Goal: Find specific page/section: Find specific page/section

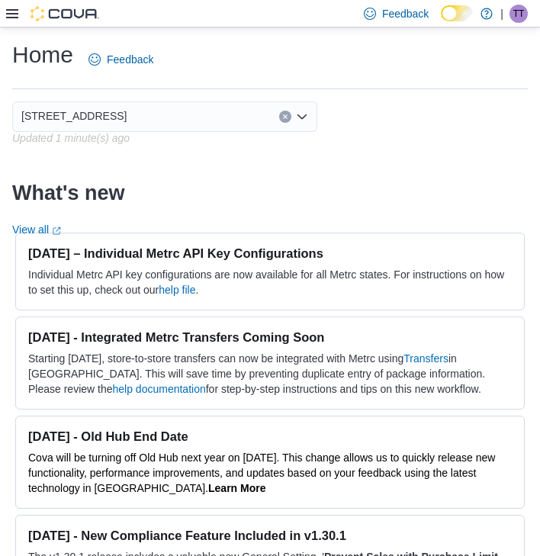
click at [16, 15] on icon at bounding box center [12, 14] width 12 height 12
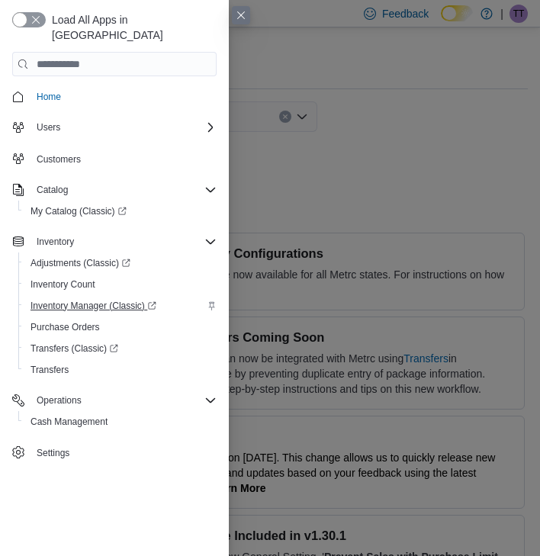
click at [70, 300] on span "Inventory Manager (Classic)" at bounding box center [93, 306] width 126 height 12
